Goal: Task Accomplishment & Management: Complete application form

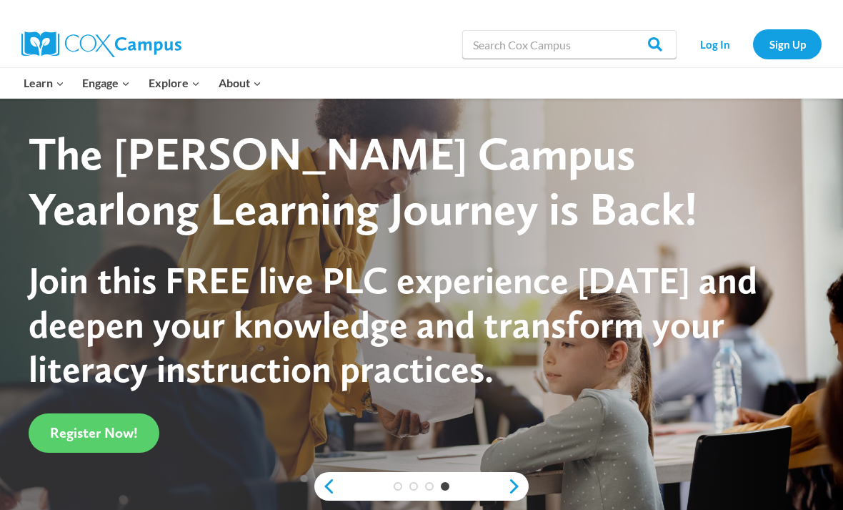
click at [705, 56] on link "Log In" at bounding box center [715, 43] width 62 height 29
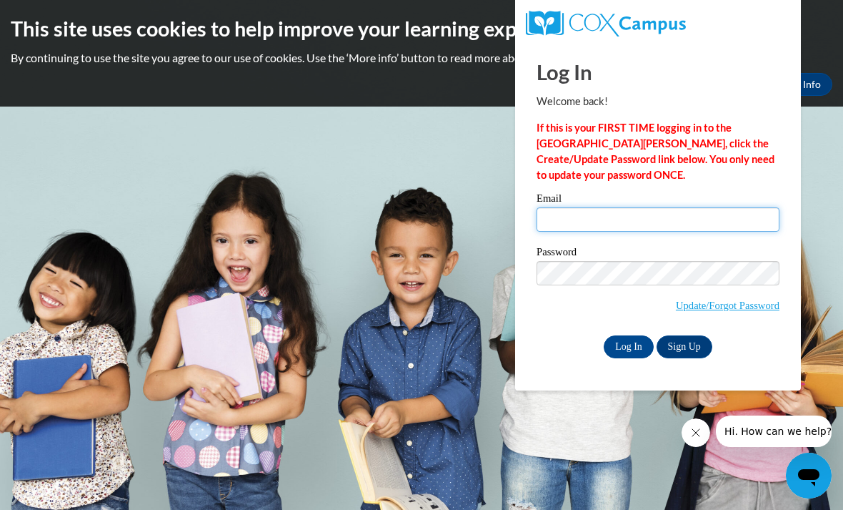
click at [695, 217] on input "Email" at bounding box center [658, 219] width 243 height 24
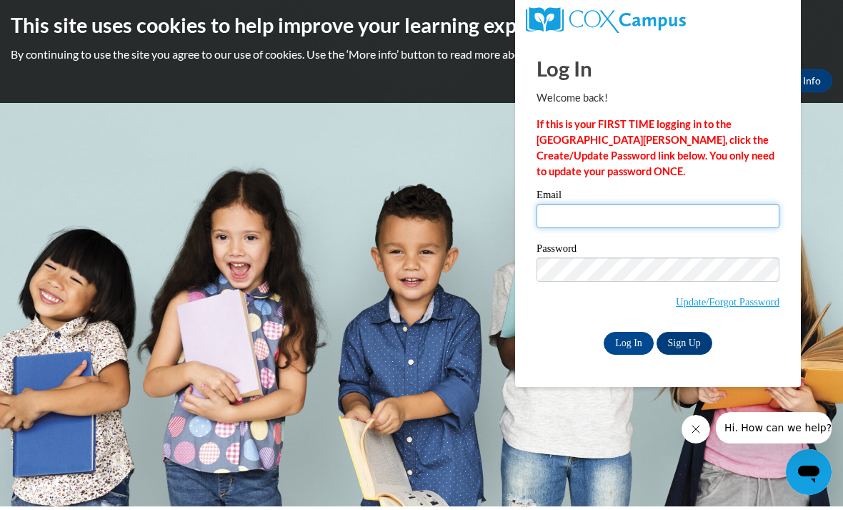
click at [669, 225] on input "Email" at bounding box center [658, 219] width 243 height 24
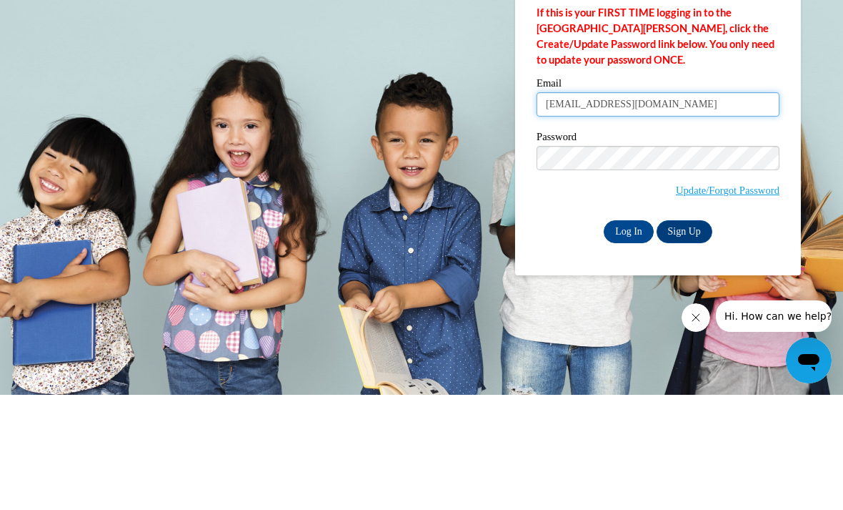
type input "quenesha.hall@drewcharyerschool.org"
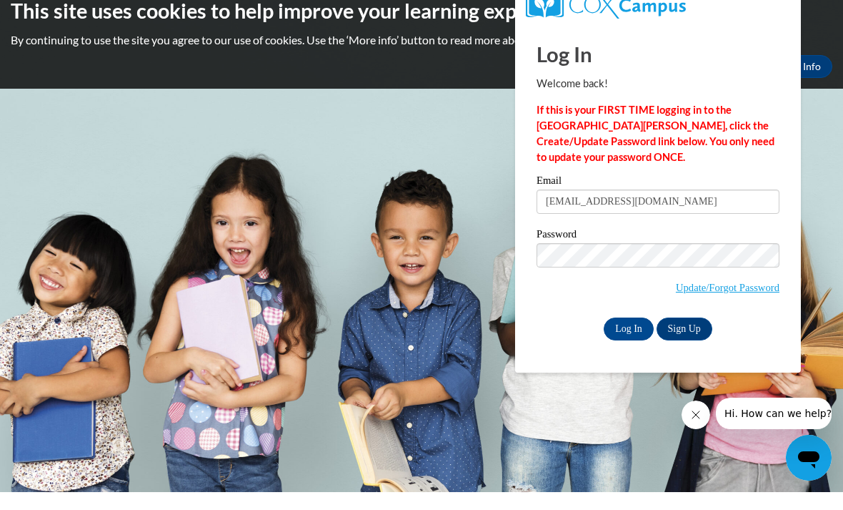
click at [624, 335] on input "Log In" at bounding box center [629, 346] width 50 height 23
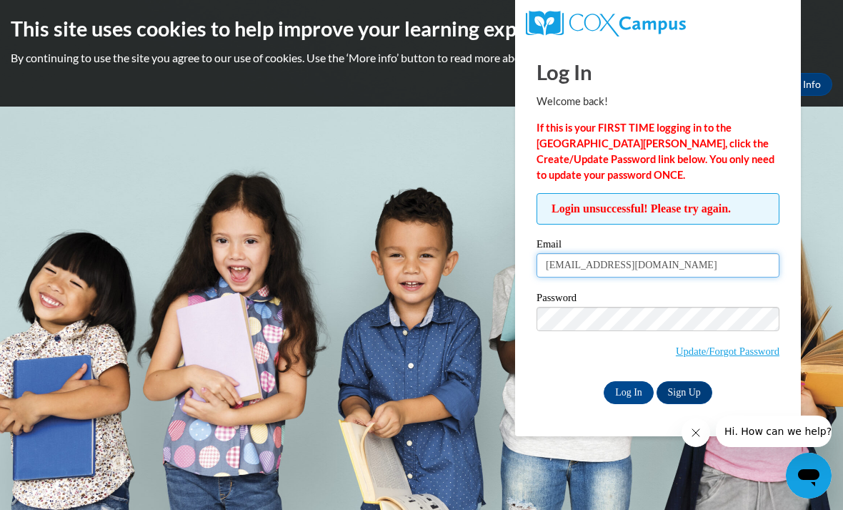
click at [663, 260] on input "[EMAIL_ADDRESS][DOMAIN_NAME]" at bounding box center [658, 265] width 243 height 24
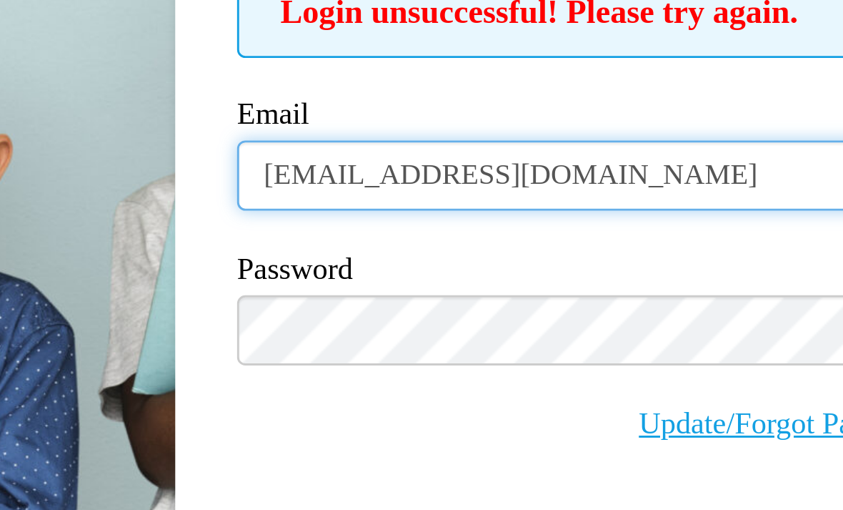
click at [537, 253] on input "quenesha.hall@drewcharyerschool.org" at bounding box center [658, 265] width 243 height 24
click at [537, 253] on input "[EMAIL_ADDRESS][DOMAIN_NAME]" at bounding box center [658, 265] width 243 height 24
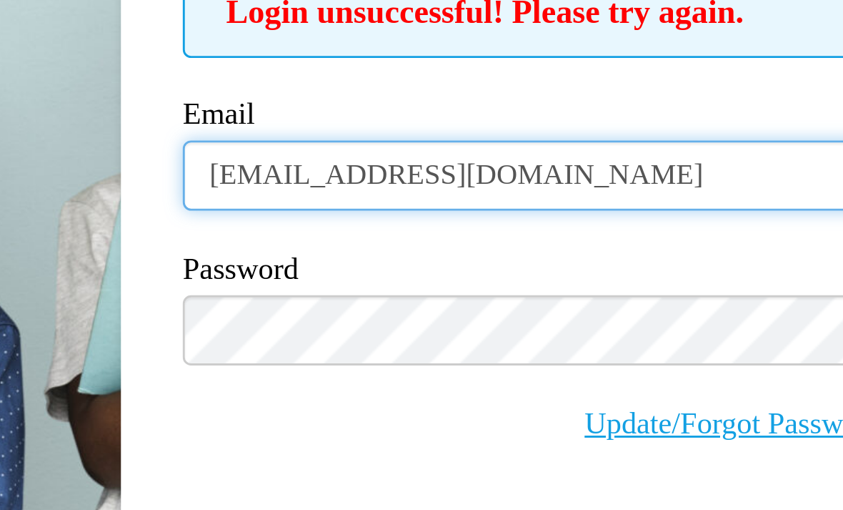
click at [537, 253] on input "[EMAIL_ADDRESS][DOMAIN_NAME]" at bounding box center [658, 265] width 243 height 24
type input "quenesha.hall@drewcharterschool.org"
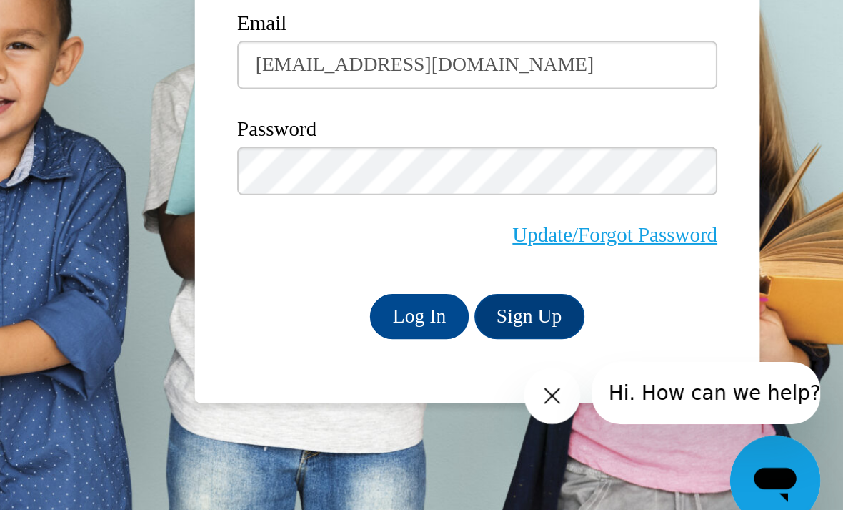
click at [604, 381] on input "Log In" at bounding box center [629, 392] width 50 height 23
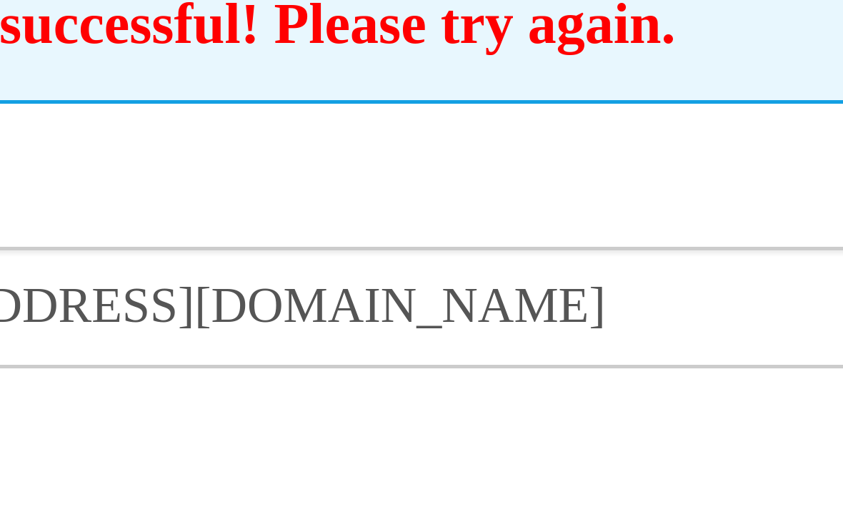
click at [537, 239] on div "Email quenesha.hall@drewcharterschool.org" at bounding box center [658, 263] width 243 height 49
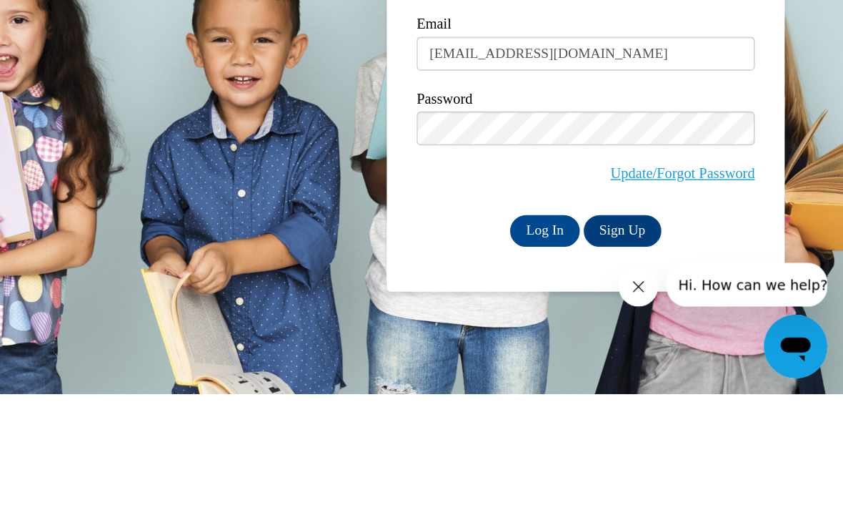
click at [604, 381] on input "Log In" at bounding box center [629, 392] width 50 height 23
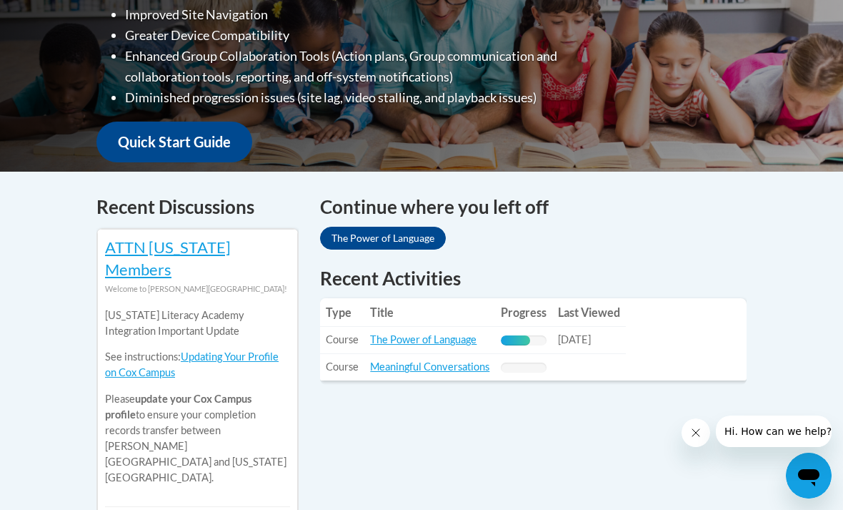
scroll to position [471, 0]
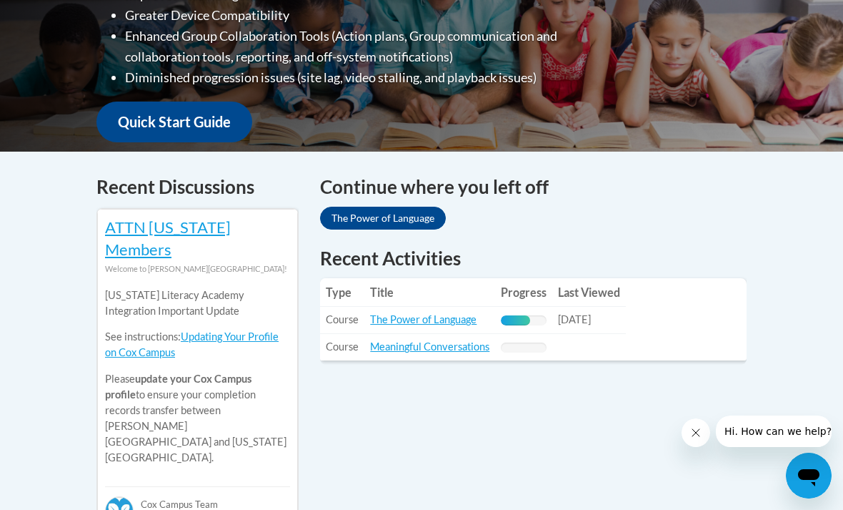
click at [467, 340] on link "Meaningful Conversations" at bounding box center [429, 346] width 119 height 12
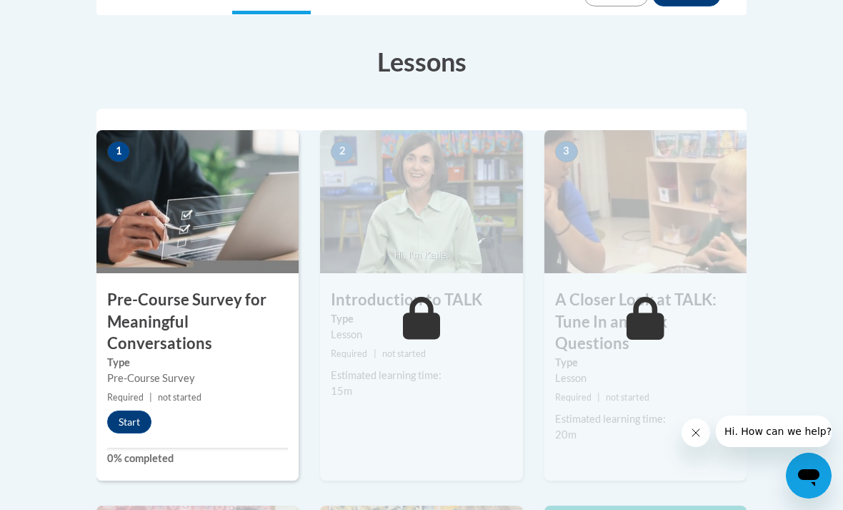
click at [144, 440] on div "1 Pre-Course Survey for Meaningful Conversations Type Pre-Course Survey Require…" at bounding box center [197, 305] width 202 height 351
click at [138, 427] on button "Start" at bounding box center [129, 421] width 44 height 23
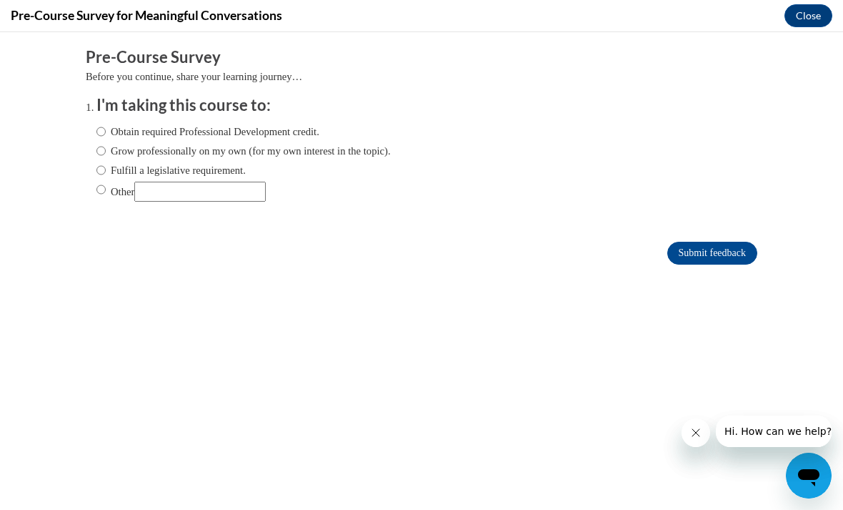
click at [352, 124] on span "Obtain required Professional Development credit." at bounding box center [243, 132] width 294 height 16
click at [319, 124] on label "Obtain required Professional Development credit." at bounding box center [207, 132] width 223 height 16
click at [106, 124] on input "Obtain required Professional Development credit." at bounding box center [100, 132] width 9 height 16
radio input "true"
click at [297, 137] on label "Obtain required Professional Development credit." at bounding box center [207, 132] width 223 height 16
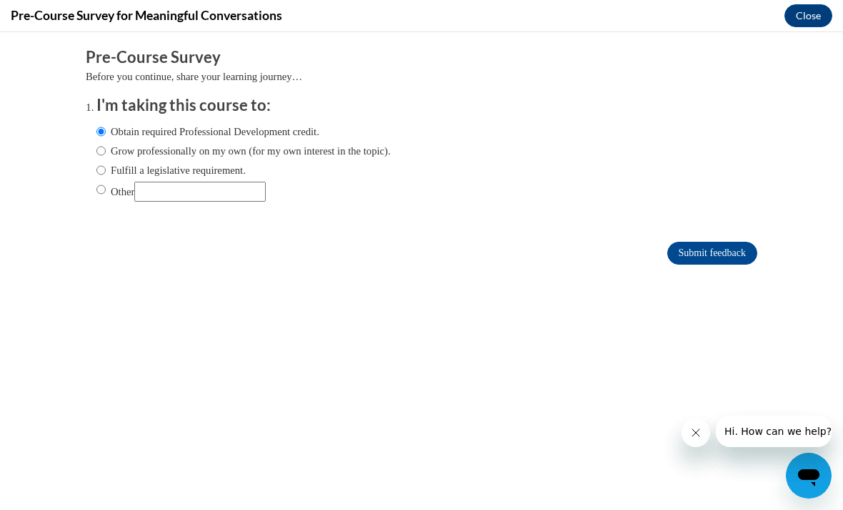
click at [106, 137] on input "Obtain required Professional Development credit." at bounding box center [100, 132] width 9 height 16
click at [319, 166] on span "Fulfill a legislative requirement." at bounding box center [243, 170] width 294 height 16
click at [736, 263] on input "Submit feedback" at bounding box center [713, 253] width 90 height 23
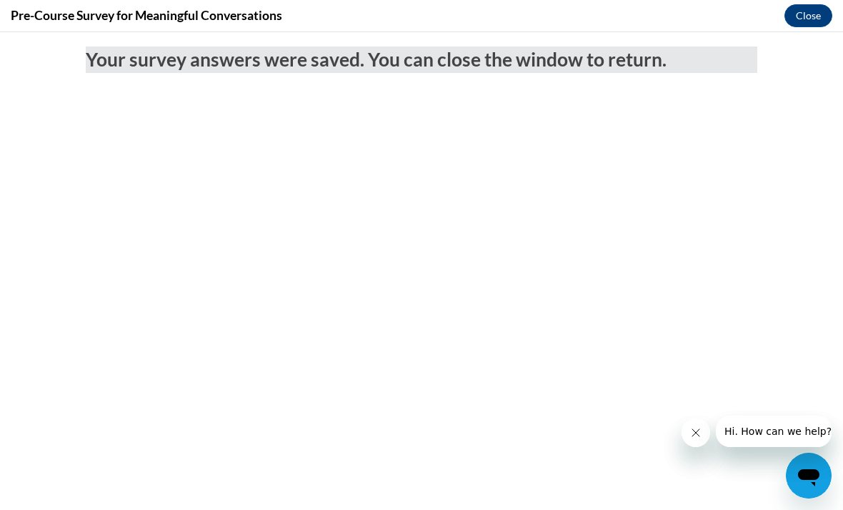
click at [821, 16] on button "Close" at bounding box center [809, 15] width 48 height 23
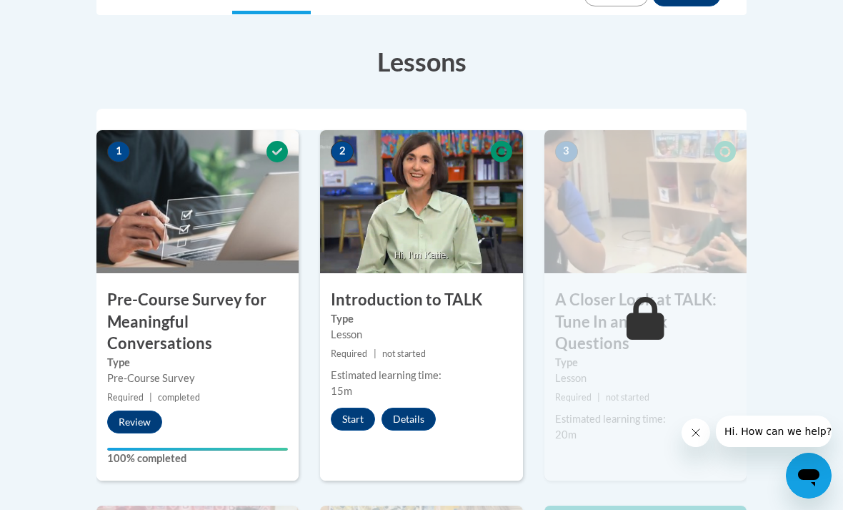
click at [354, 427] on button "Start" at bounding box center [353, 418] width 44 height 23
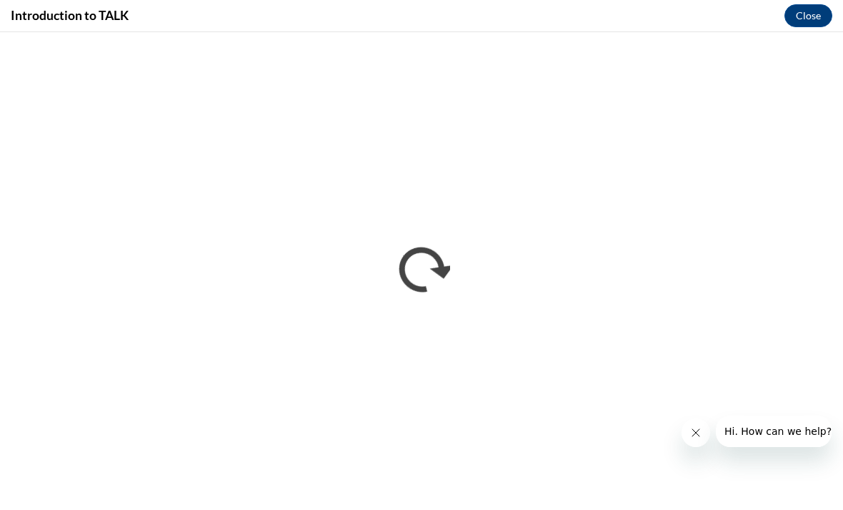
scroll to position [27, 0]
click at [726, 415] on button "Hi. How can we help?" at bounding box center [778, 430] width 124 height 31
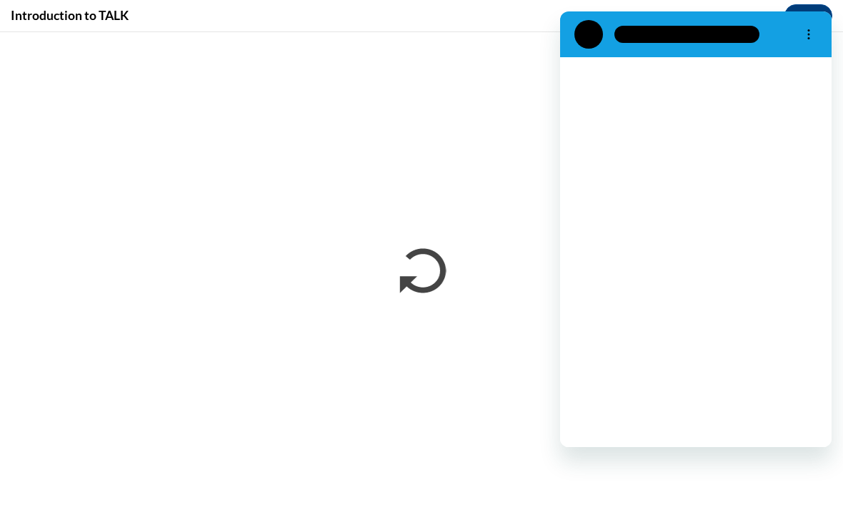
scroll to position [0, 0]
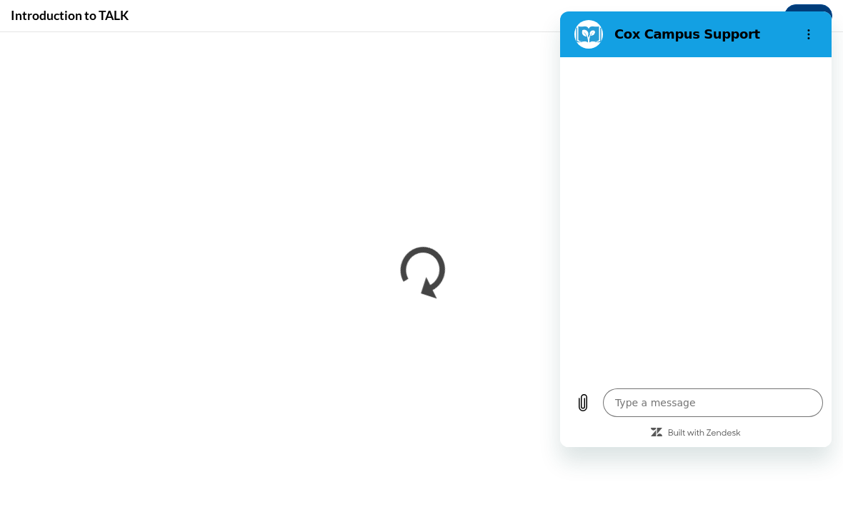
type textarea "x"
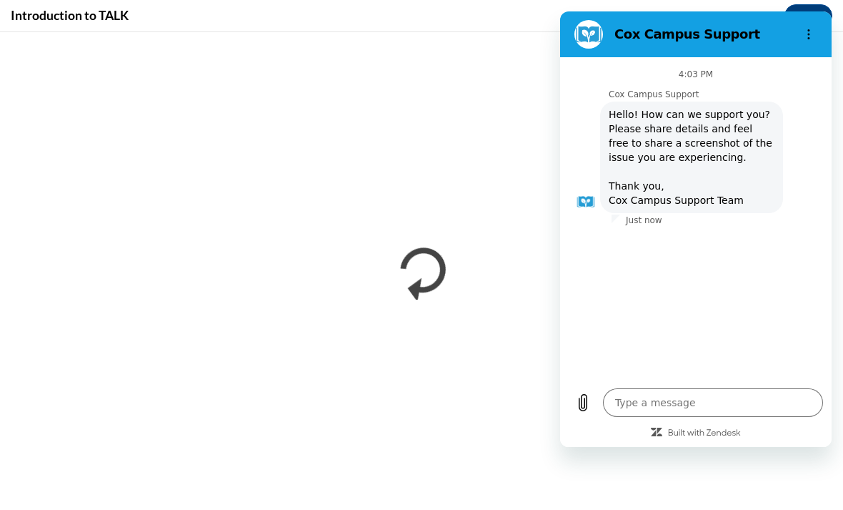
click at [577, 57] on div "4:03 PM Cox Campus Support Cox Campus Support says: Hello! How can we support y…" at bounding box center [696, 218] width 272 height 322
click at [811, 46] on button "Options menu" at bounding box center [809, 34] width 29 height 29
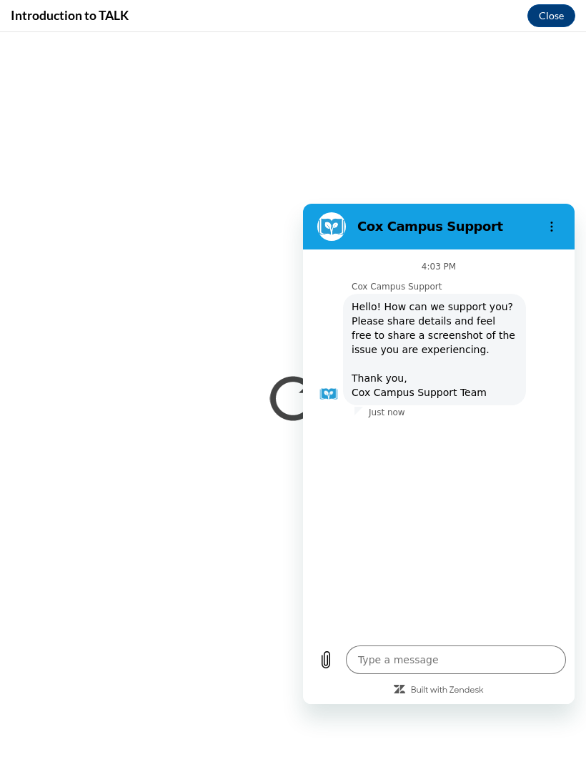
click at [556, 218] on button "Options menu" at bounding box center [551, 226] width 29 height 29
click at [341, 234] on figure at bounding box center [331, 226] width 29 height 29
click at [344, 509] on div "Type a message x" at bounding box center [439, 670] width 272 height 67
click at [326, 509] on button "Upload file" at bounding box center [326, 659] width 29 height 29
click at [551, 221] on icon "Options menu" at bounding box center [551, 226] width 11 height 11
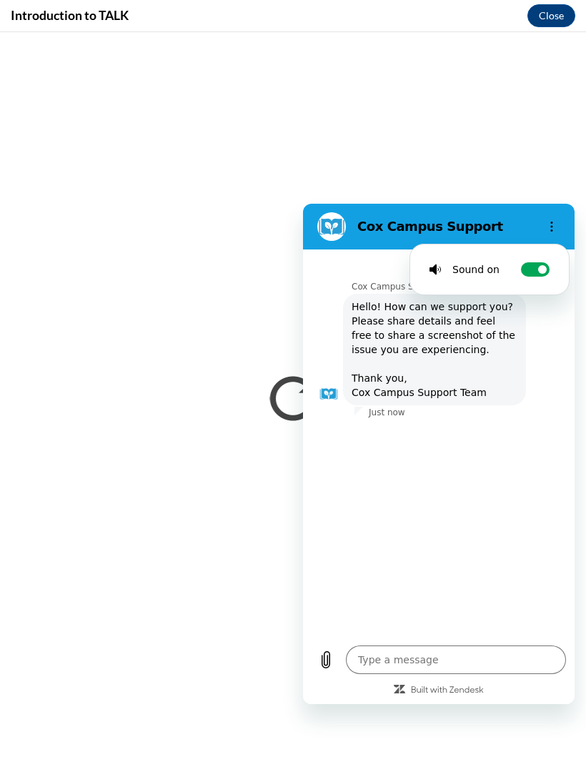
click at [434, 217] on div "Cox Campus Support" at bounding box center [422, 226] width 220 height 29
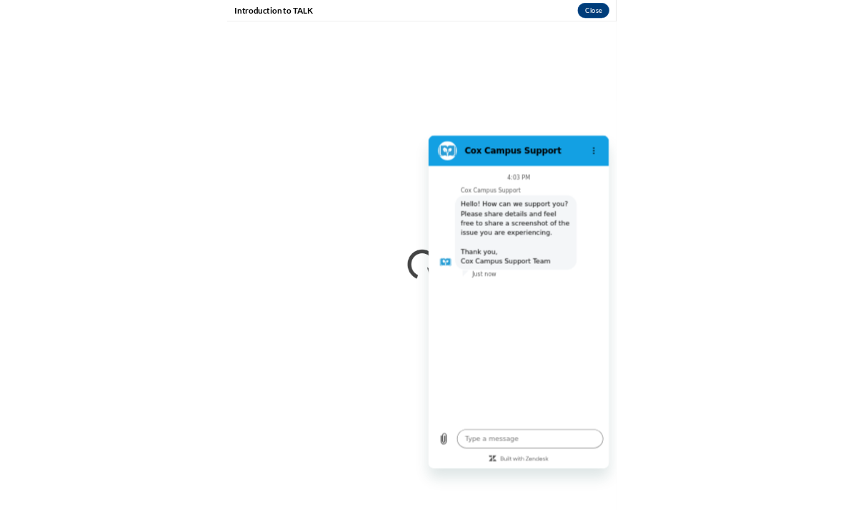
scroll to position [27, 0]
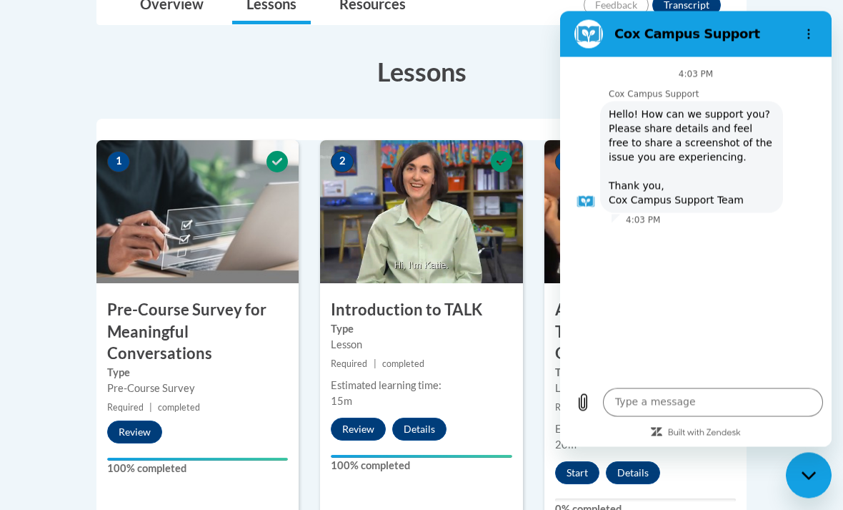
scroll to position [362, 0]
click at [810, 23] on button "Options menu" at bounding box center [809, 34] width 29 height 29
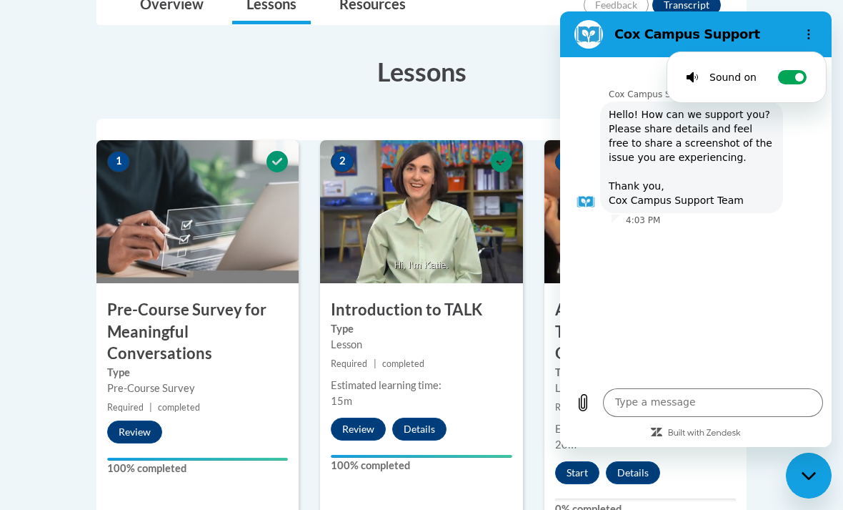
click at [808, 461] on div "Close messaging window" at bounding box center [809, 475] width 43 height 43
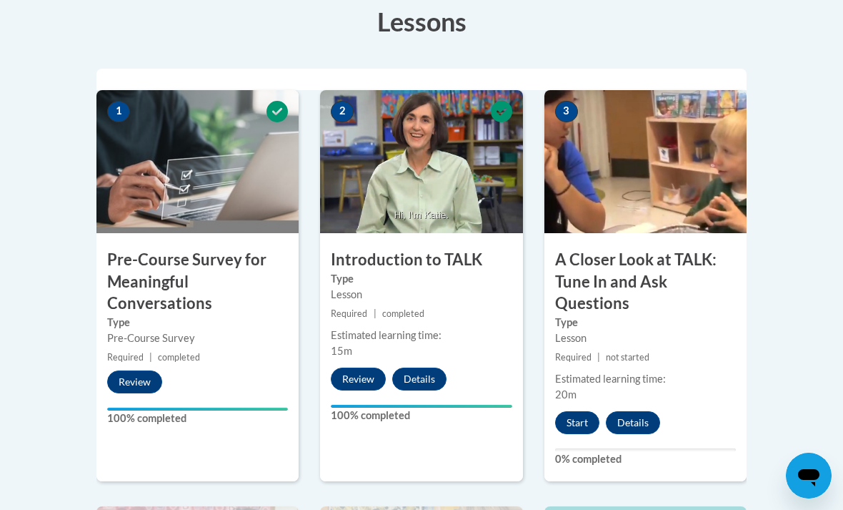
scroll to position [407, 0]
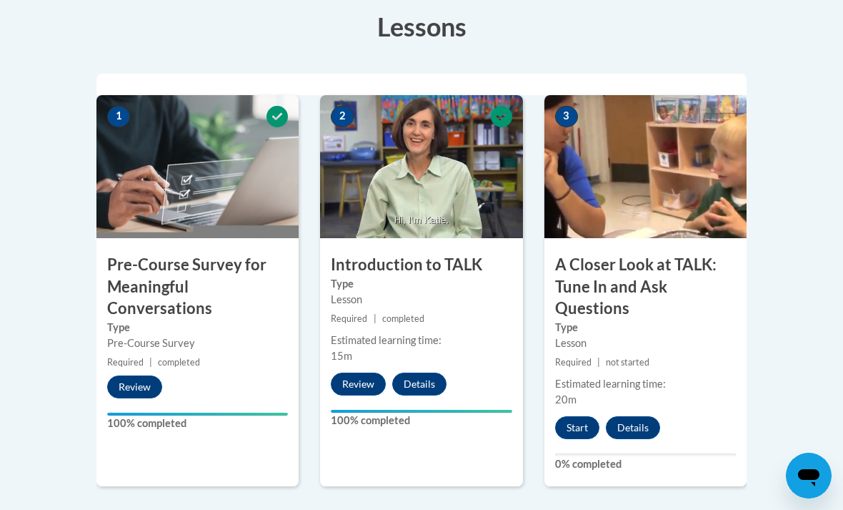
click at [695, 189] on img at bounding box center [646, 166] width 202 height 143
click at [712, 182] on img at bounding box center [646, 166] width 202 height 143
click at [572, 436] on button "Start" at bounding box center [577, 427] width 44 height 23
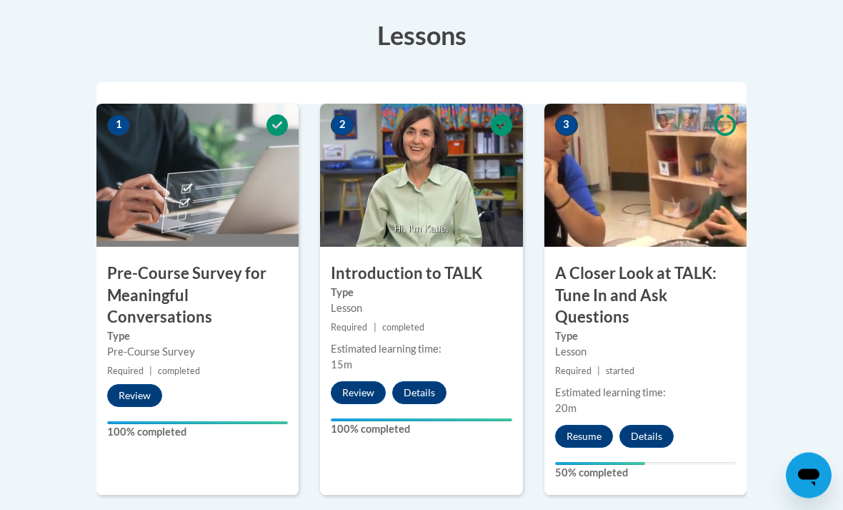
scroll to position [405, 0]
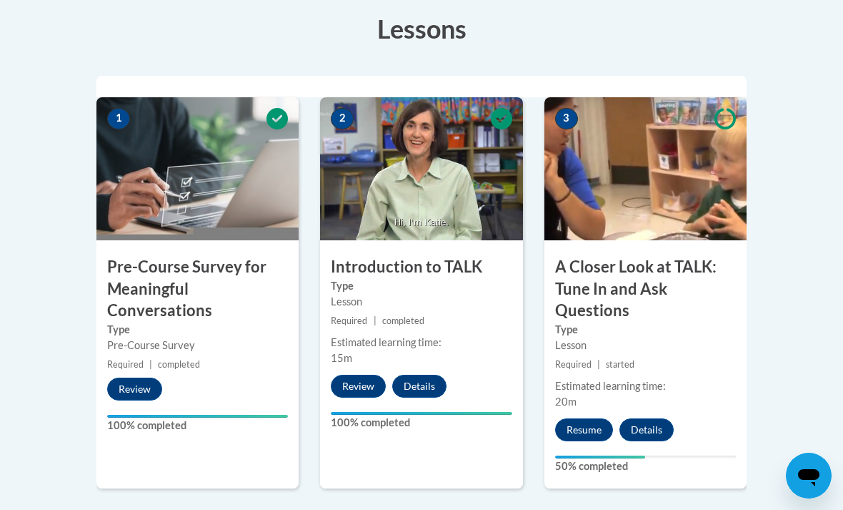
click at [588, 420] on button "Resume" at bounding box center [584, 429] width 58 height 23
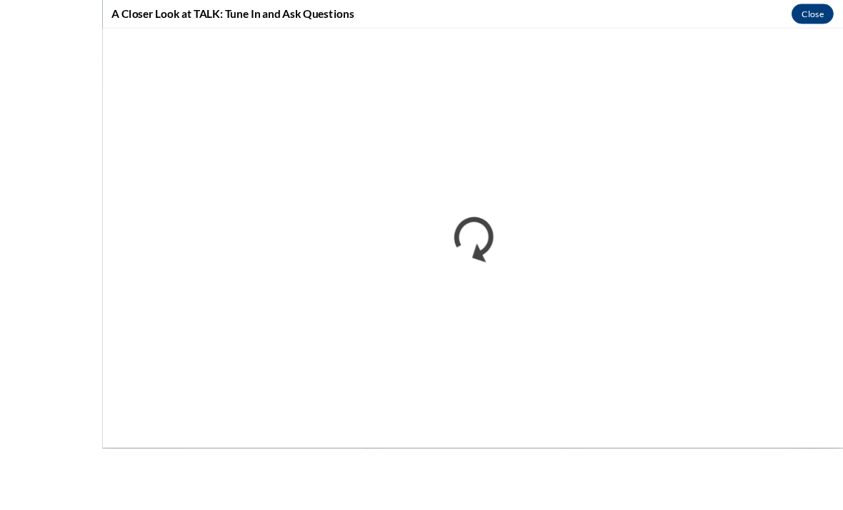
scroll to position [416, 0]
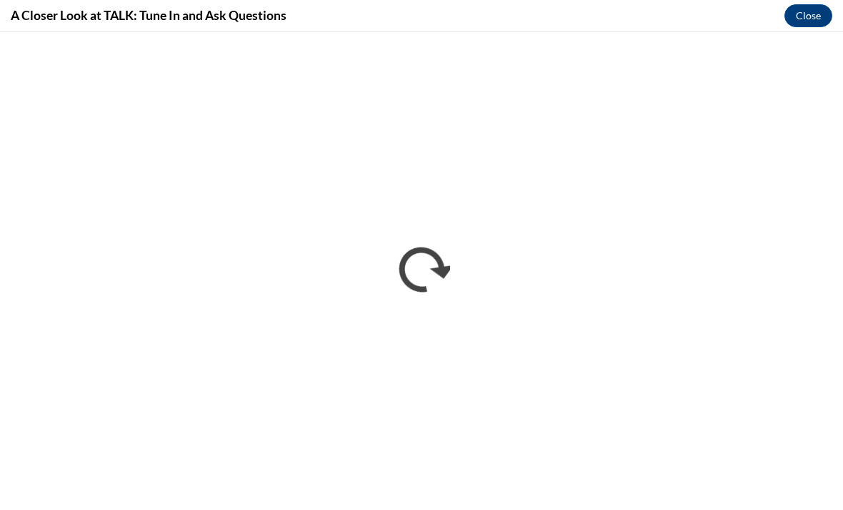
click at [824, 19] on button "Close" at bounding box center [809, 15] width 48 height 23
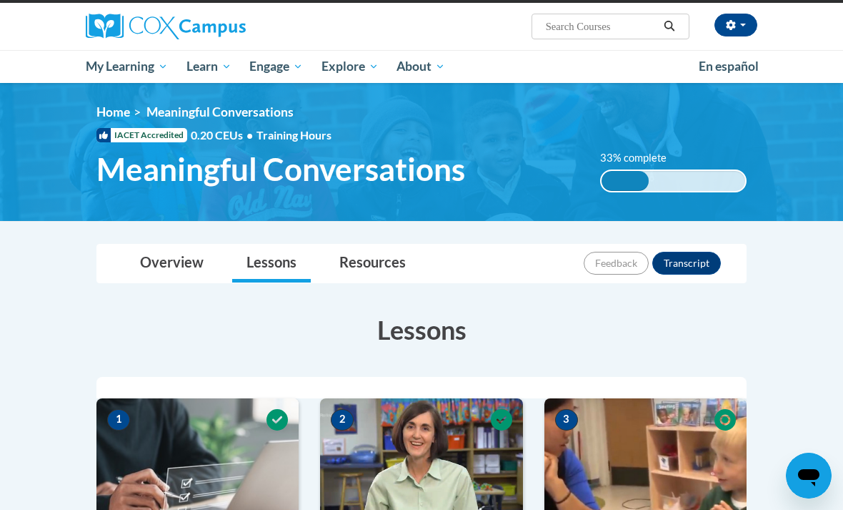
scroll to position [0, 0]
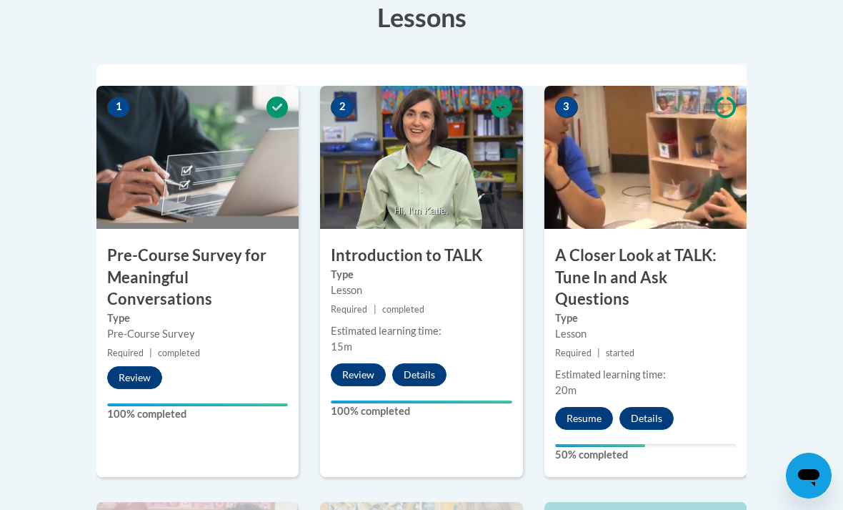
scroll to position [437, 0]
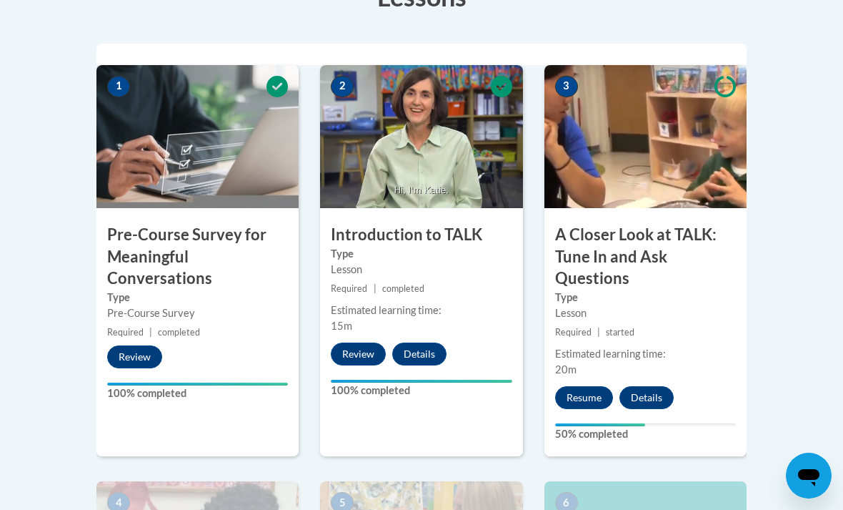
click at [602, 391] on button "Resume" at bounding box center [584, 397] width 58 height 23
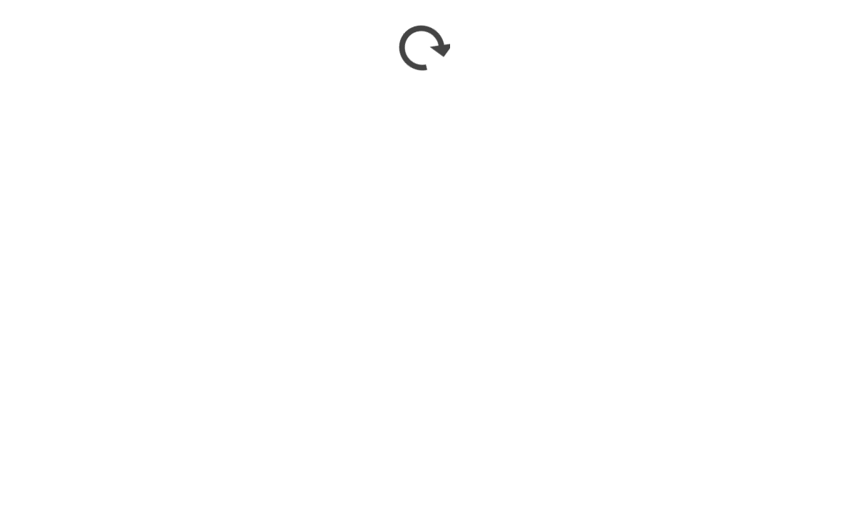
scroll to position [1051, 0]
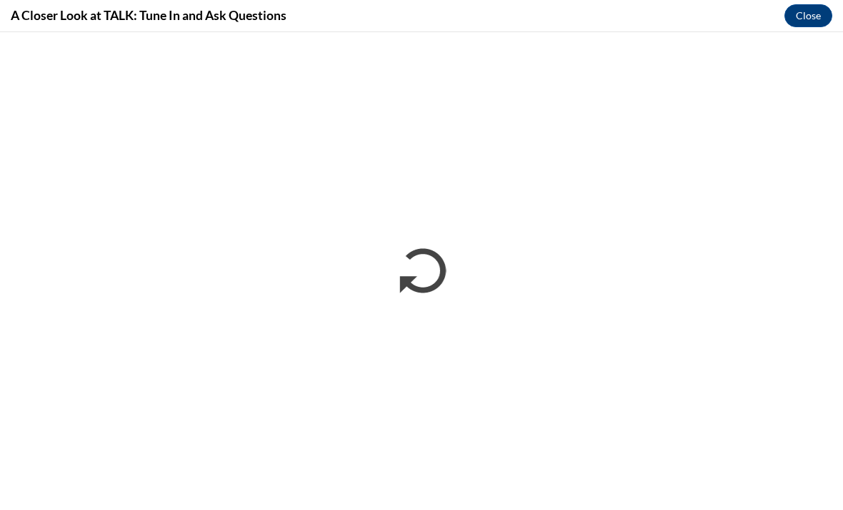
click at [809, 19] on button "Close" at bounding box center [809, 15] width 48 height 23
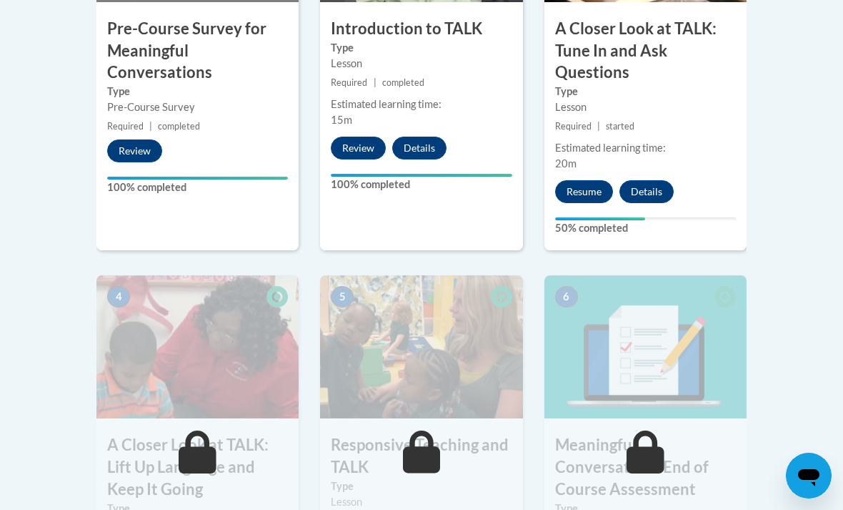
scroll to position [642, 0]
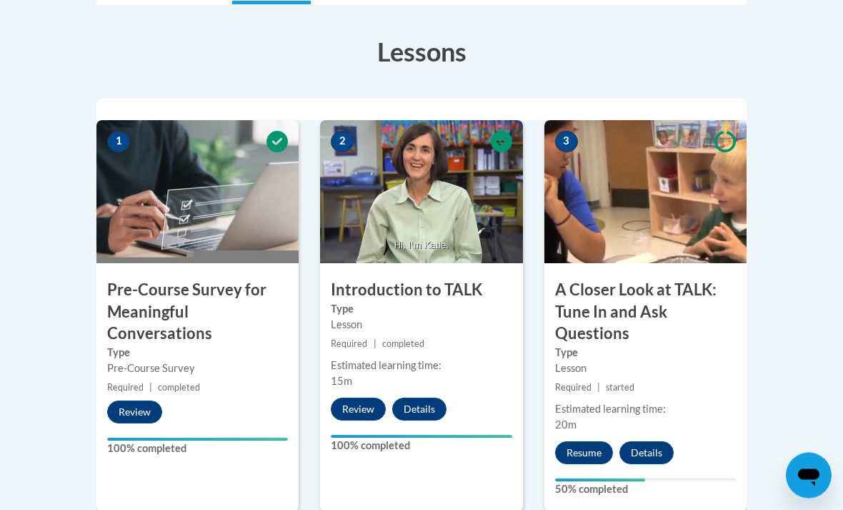
scroll to position [382, 0]
click at [581, 445] on button "Resume" at bounding box center [584, 452] width 58 height 23
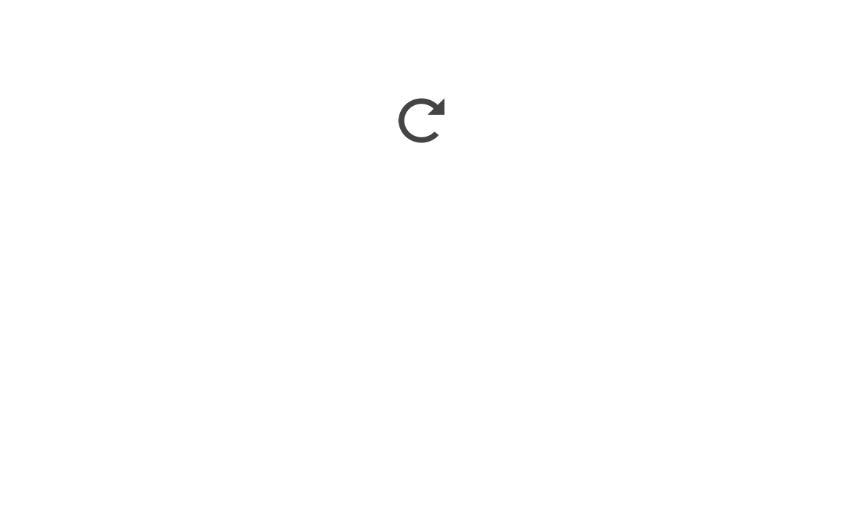
scroll to position [698, 0]
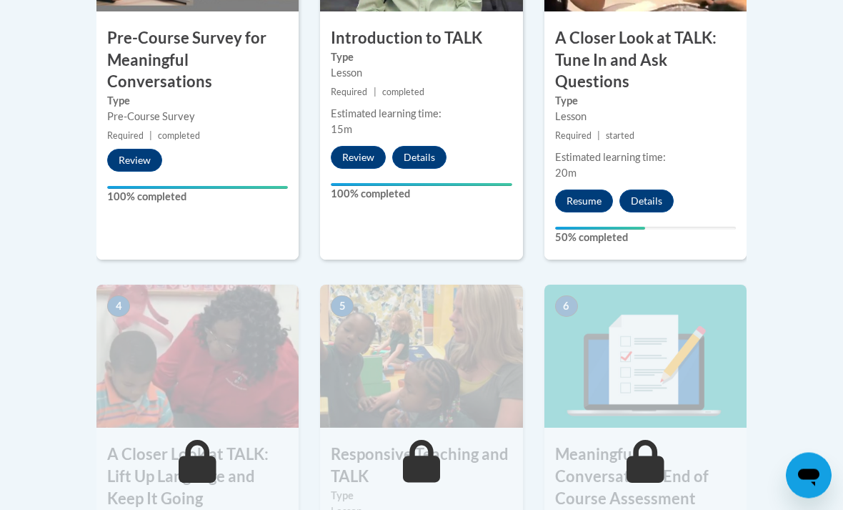
click at [223, 459] on h3 "A Closer Look at TALK: Lift Up Language and Keep It Going" at bounding box center [197, 477] width 202 height 66
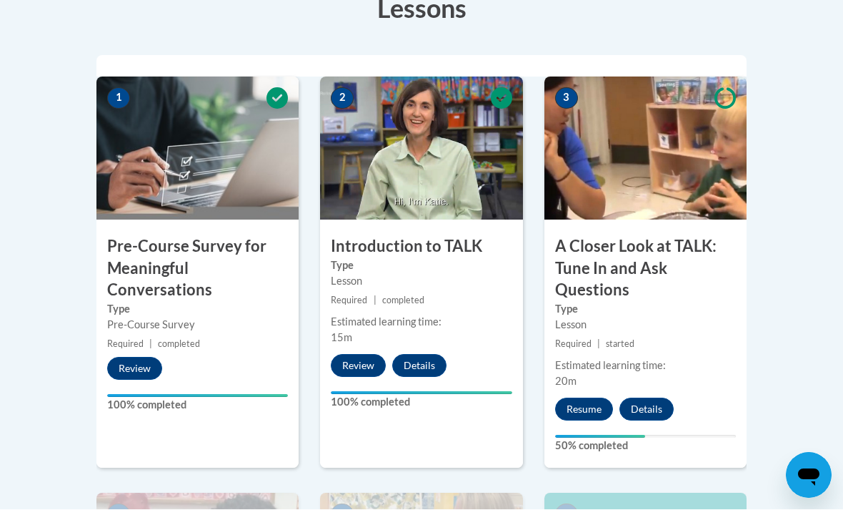
scroll to position [425, 0]
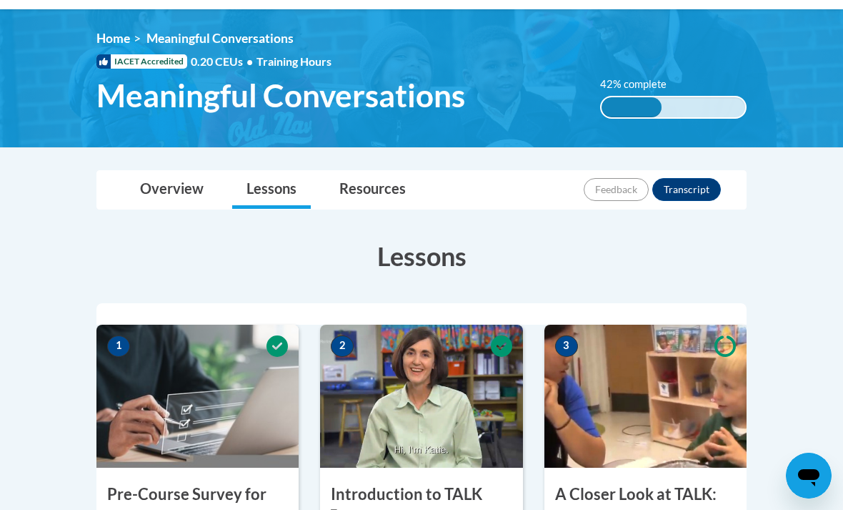
scroll to position [341, 0]
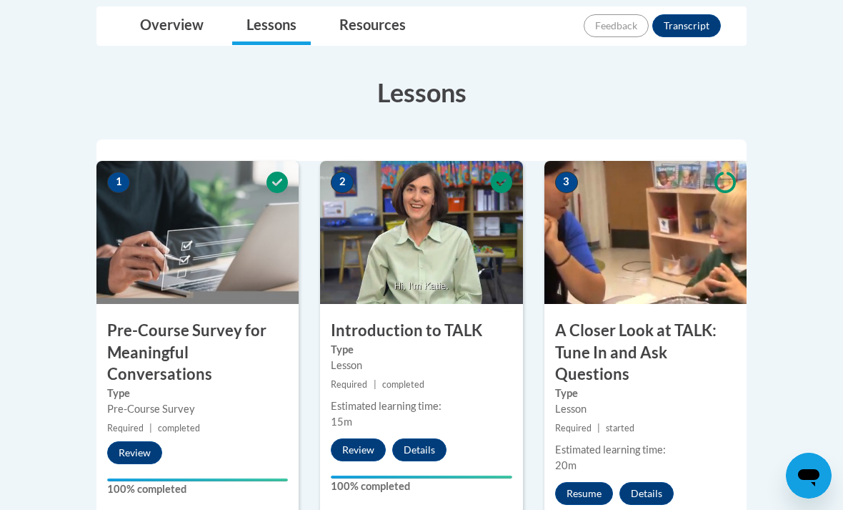
click at [597, 482] on button "Resume" at bounding box center [584, 493] width 58 height 23
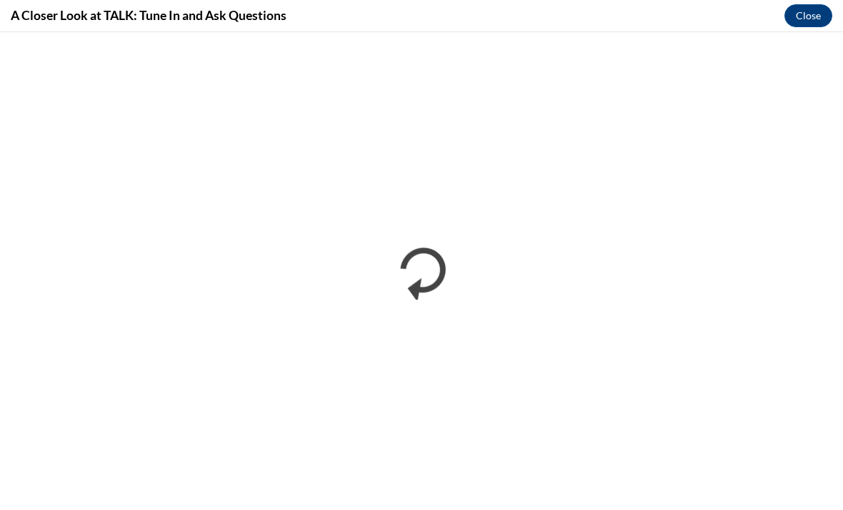
scroll to position [387, 0]
